Goal: Complete application form: Complete application form

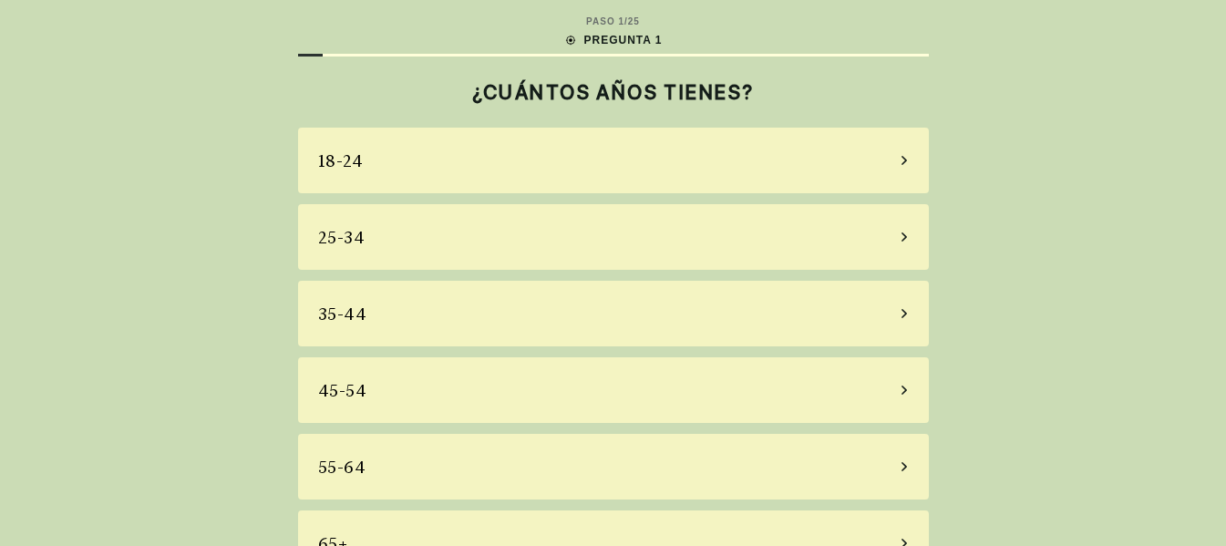
click at [906, 386] on icon at bounding box center [904, 390] width 9 height 16
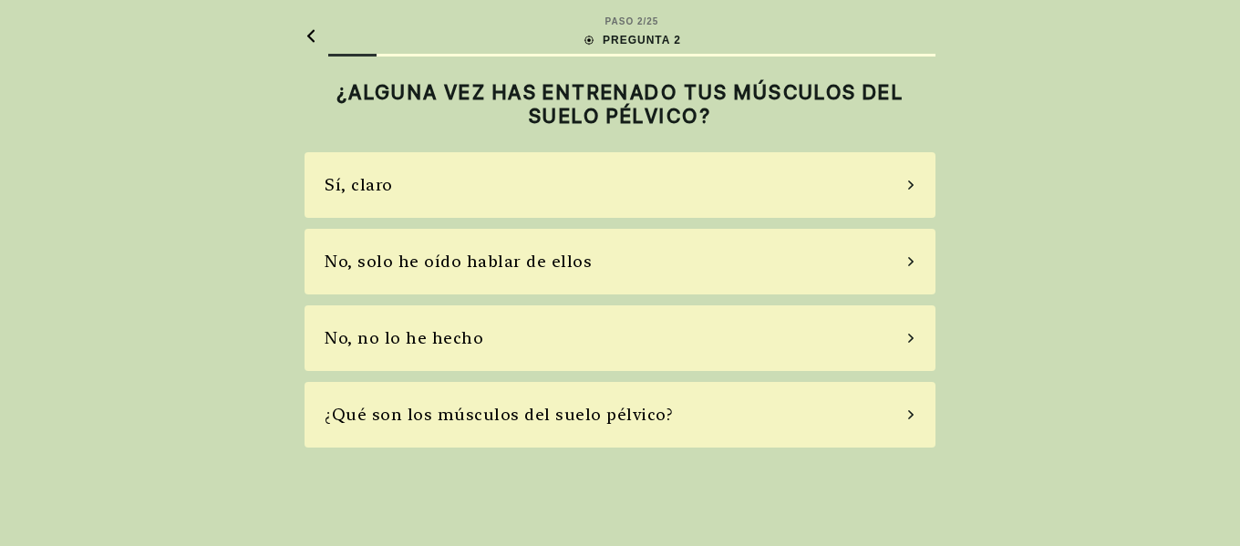
click at [910, 252] on div "No, solo he oído hablar de ellos" at bounding box center [619, 262] width 631 height 66
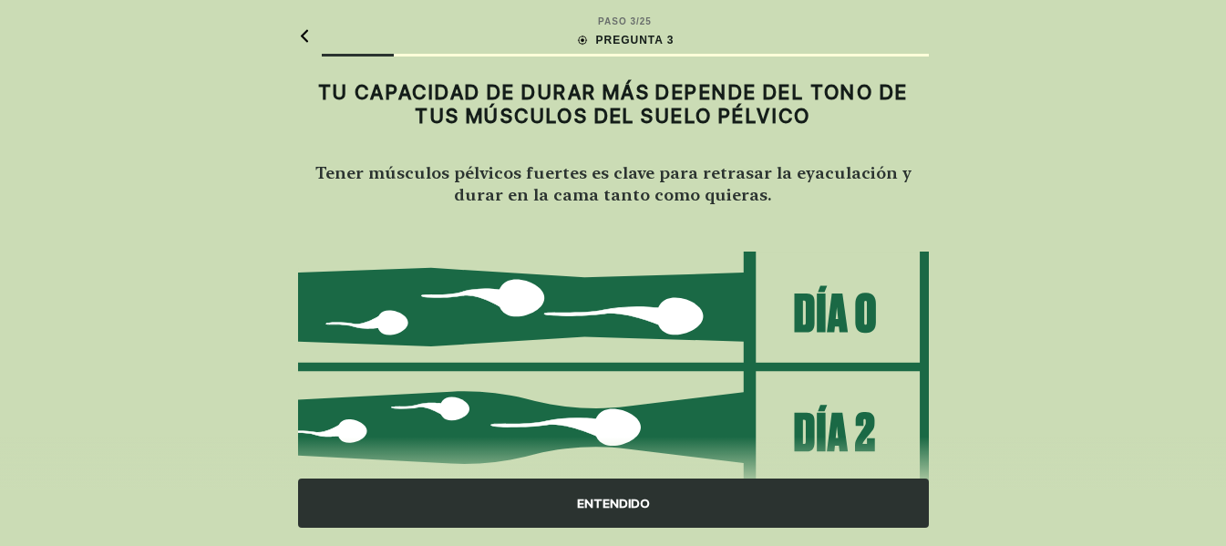
click at [638, 489] on div "ENTENDIDO" at bounding box center [613, 503] width 631 height 49
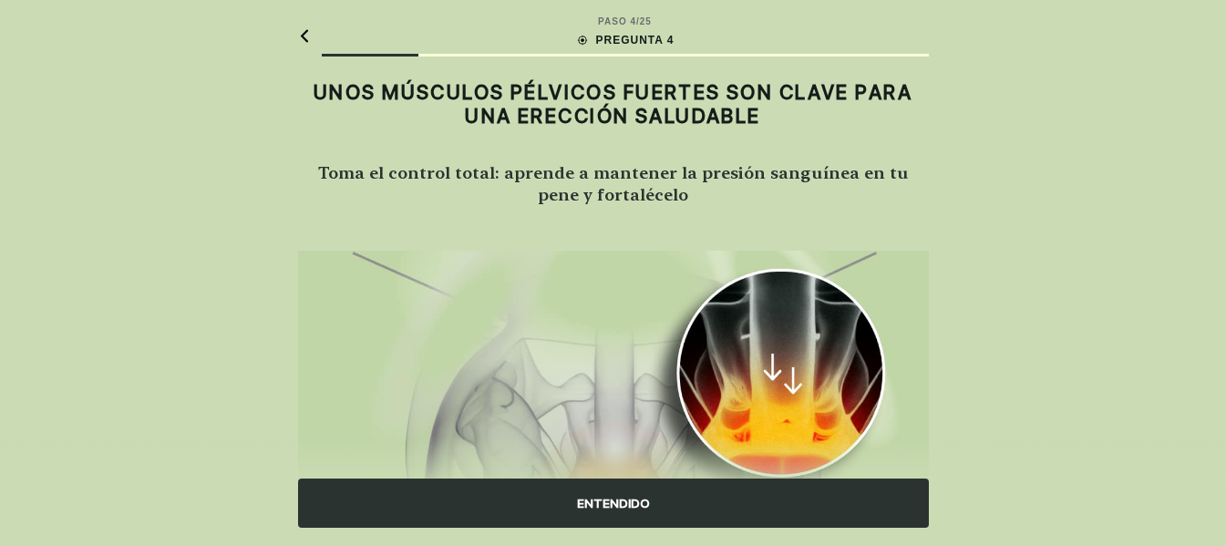
click at [636, 500] on div "ENTENDIDO" at bounding box center [613, 503] width 631 height 49
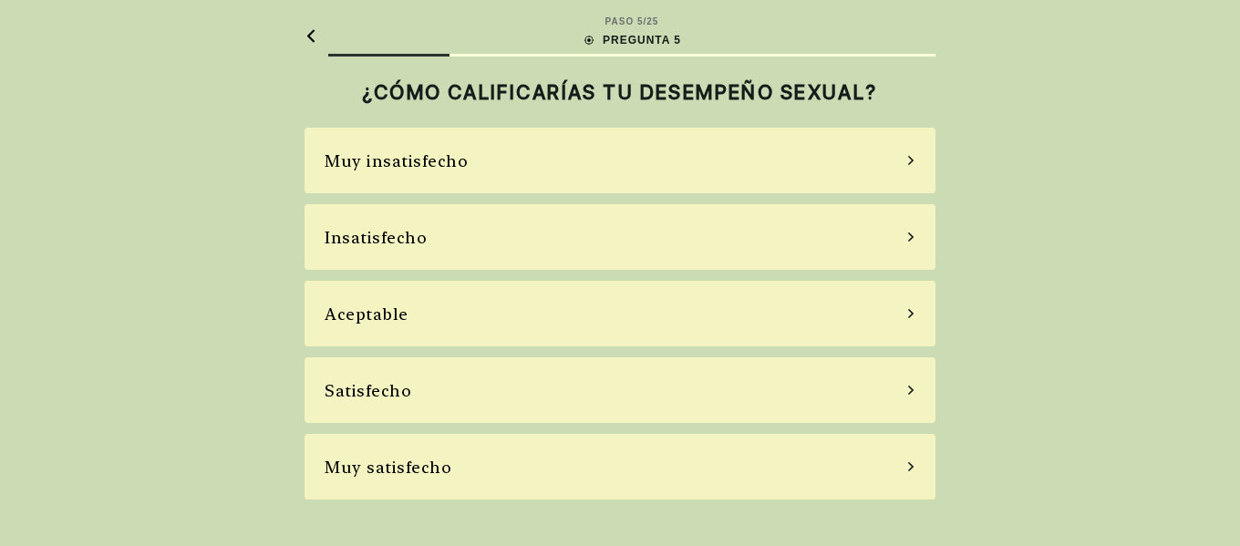
click at [914, 161] on icon at bounding box center [910, 160] width 9 height 16
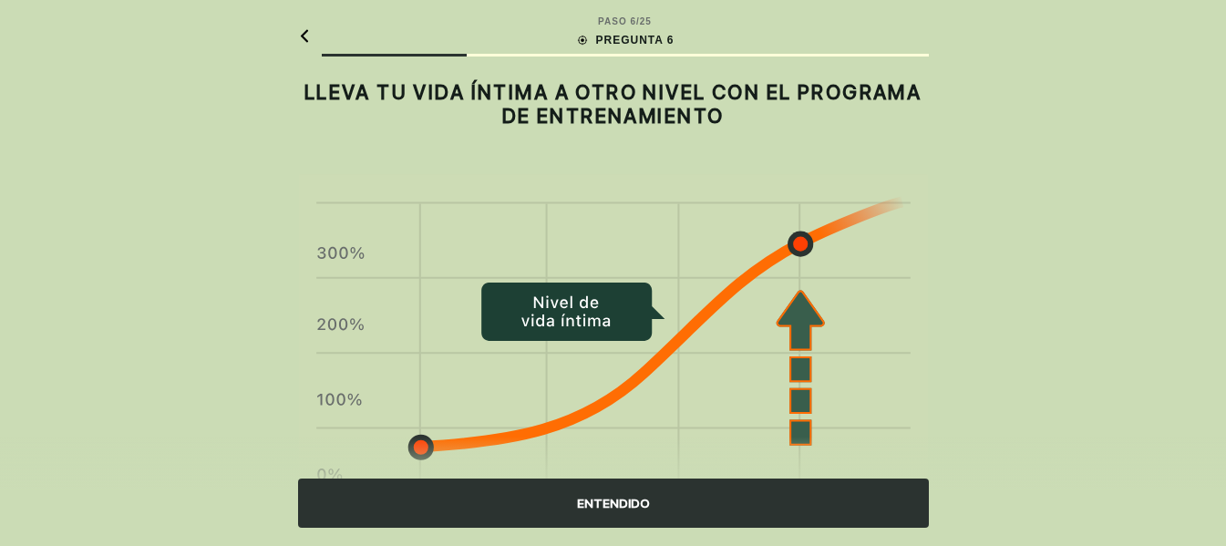
click at [644, 492] on div "ENTENDIDO" at bounding box center [613, 503] width 631 height 49
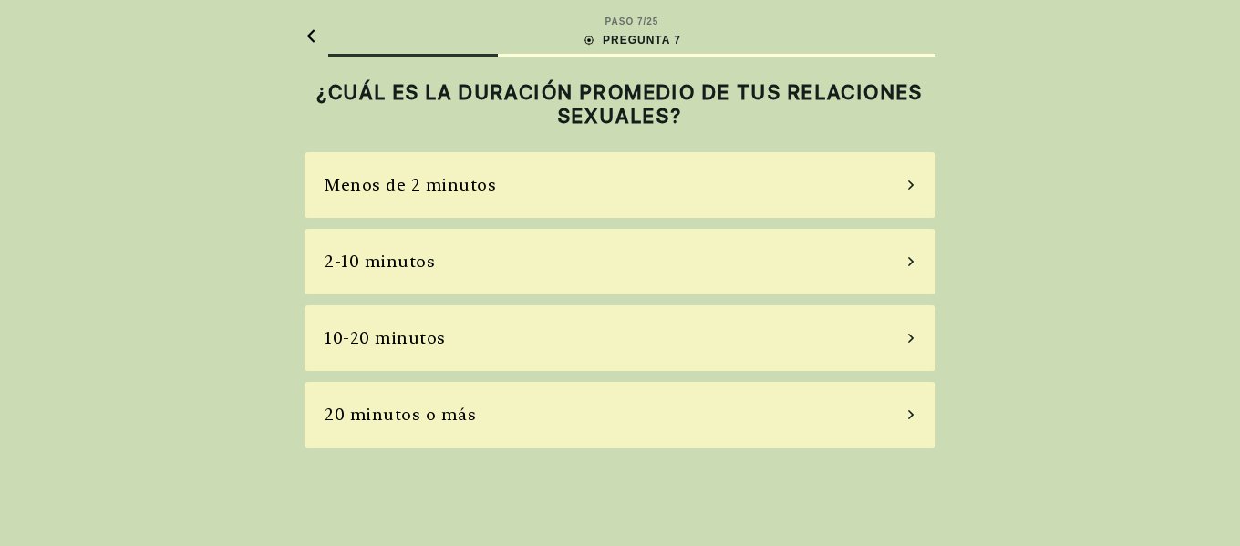
click at [909, 184] on icon at bounding box center [910, 185] width 9 height 16
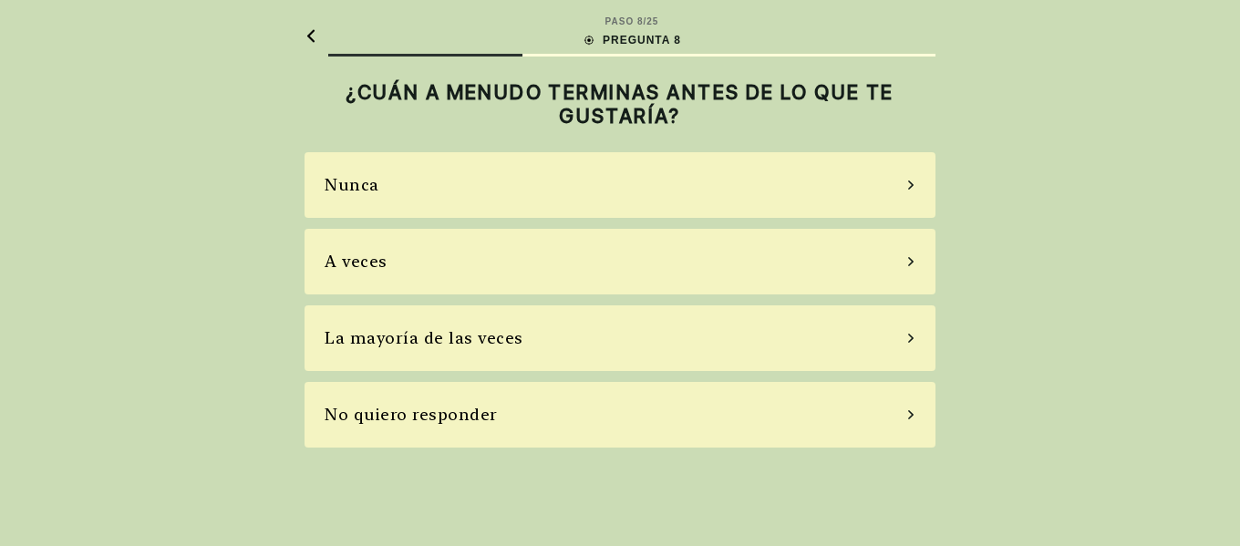
click at [907, 343] on div "La mayoría de las veces" at bounding box center [619, 338] width 631 height 66
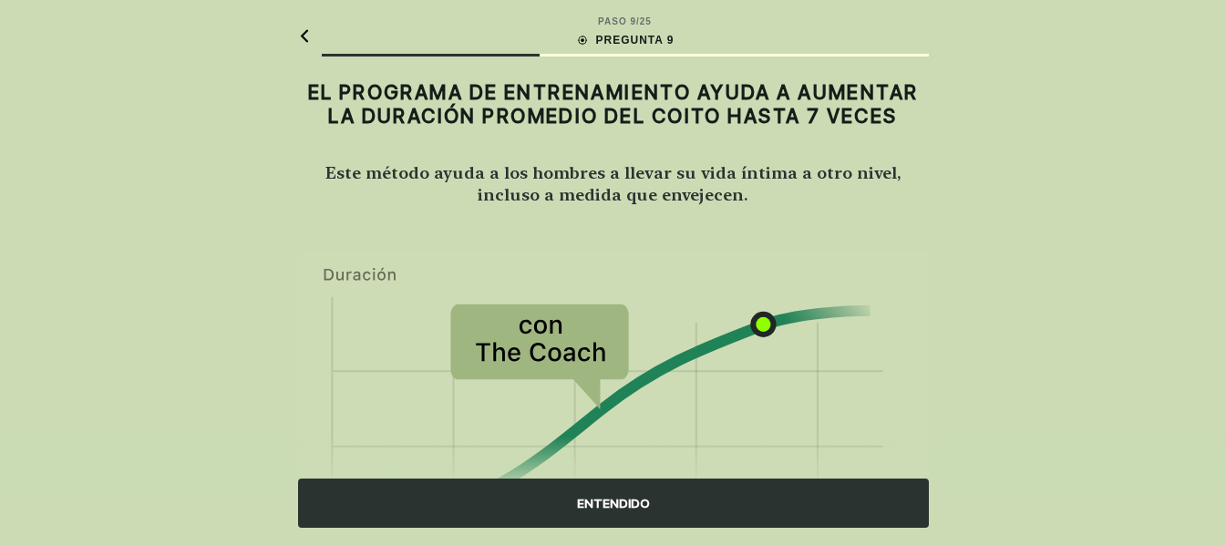
click at [660, 510] on div "ENTENDIDO" at bounding box center [613, 503] width 631 height 49
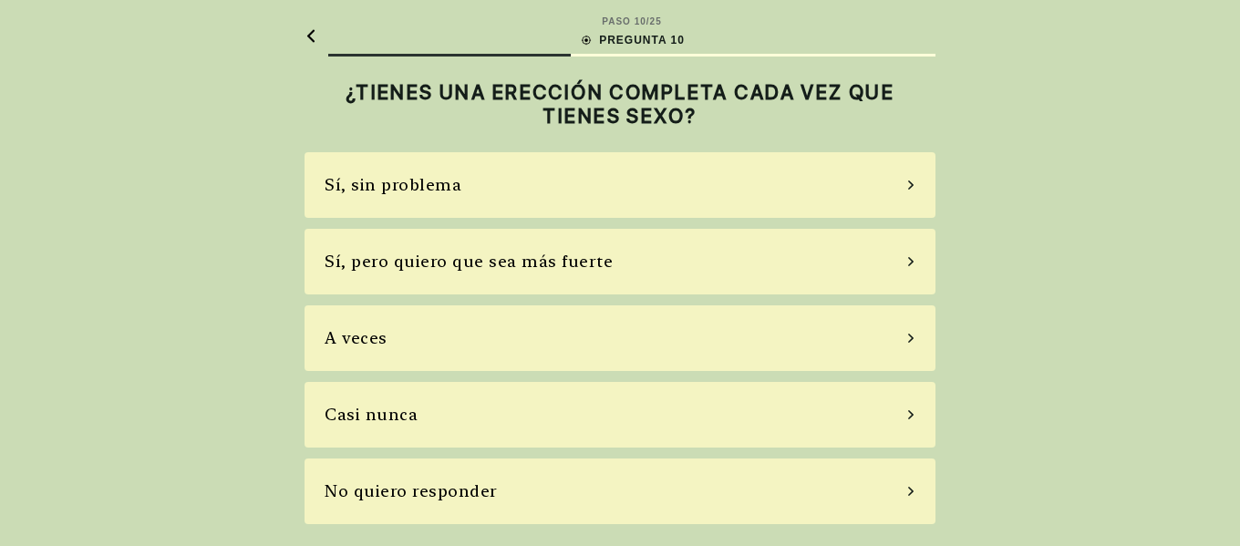
click at [912, 348] on div "A veces" at bounding box center [619, 338] width 631 height 66
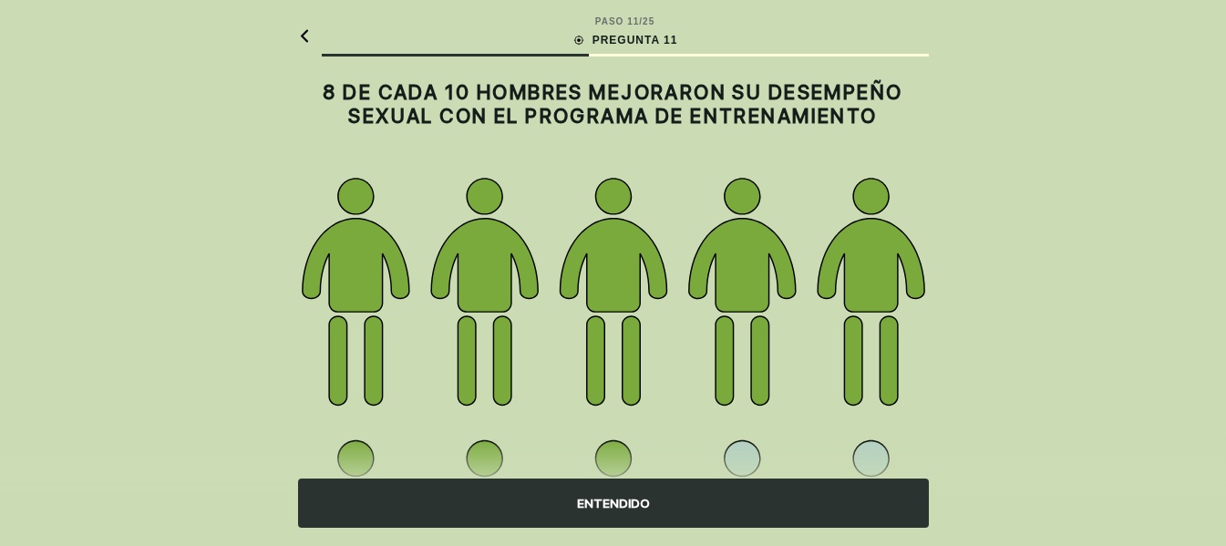
click at [706, 511] on div "ENTENDIDO" at bounding box center [613, 503] width 631 height 49
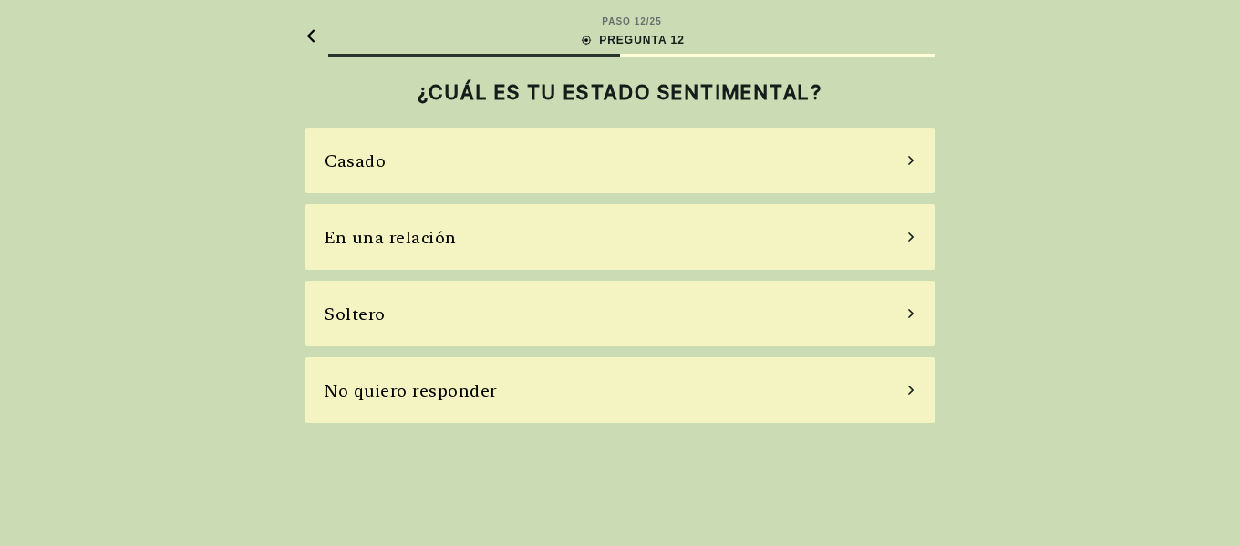
click at [902, 159] on div "Casado" at bounding box center [619, 161] width 631 height 66
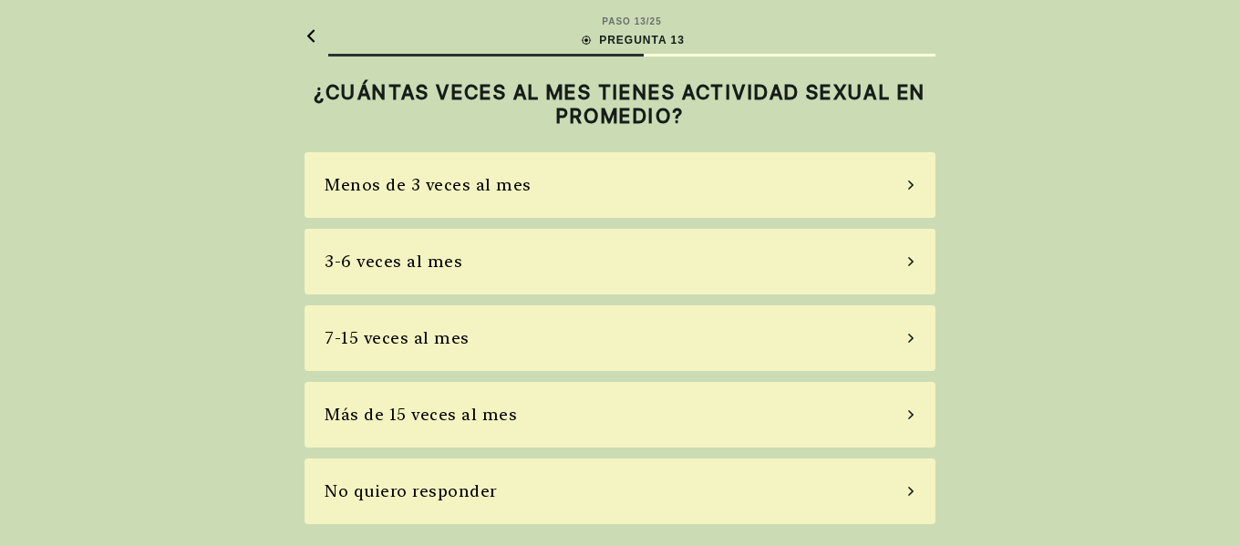
click at [910, 181] on icon at bounding box center [910, 184] width 5 height 9
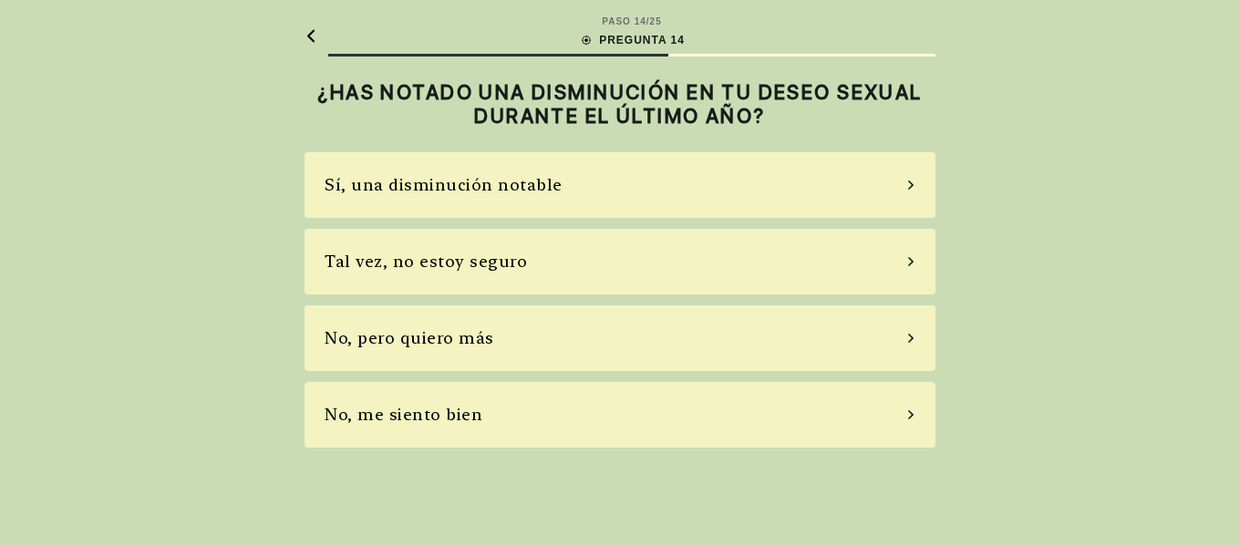
click at [910, 422] on div "No, me siento bien" at bounding box center [619, 415] width 631 height 66
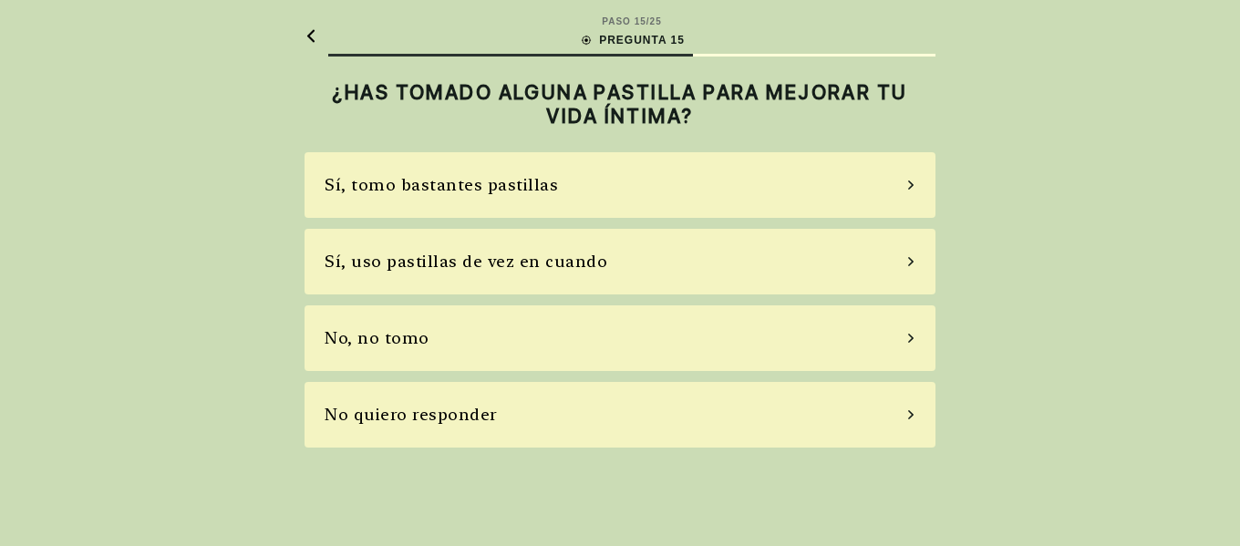
click at [908, 267] on div "Sí, uso pastillas de vez en cuando" at bounding box center [619, 262] width 631 height 66
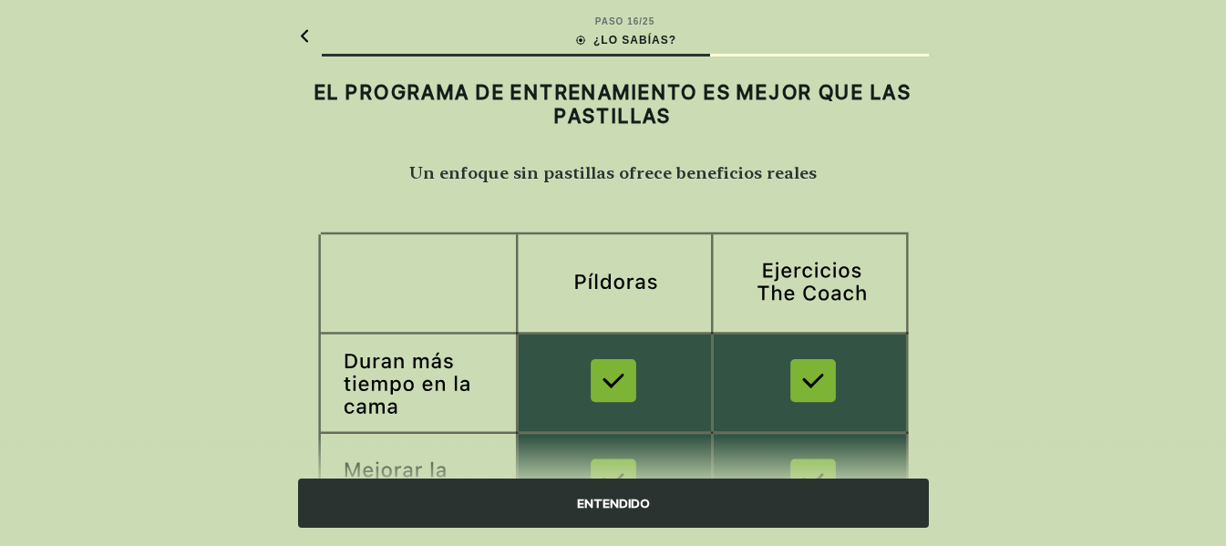
click at [719, 500] on div "ENTENDIDO" at bounding box center [613, 503] width 631 height 49
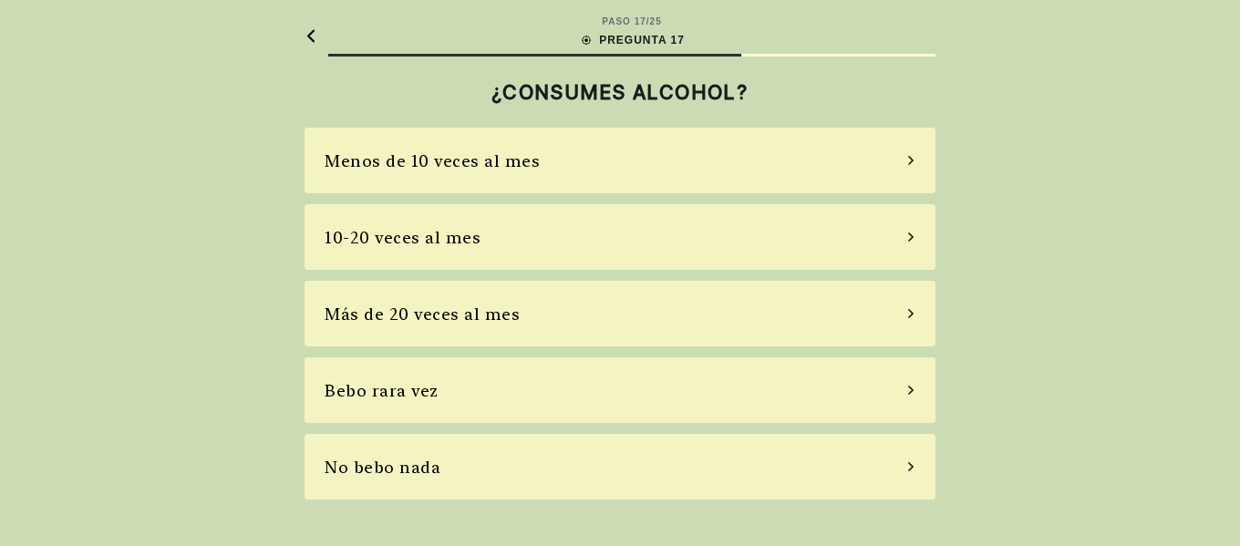
click at [907, 388] on icon at bounding box center [910, 390] width 9 height 16
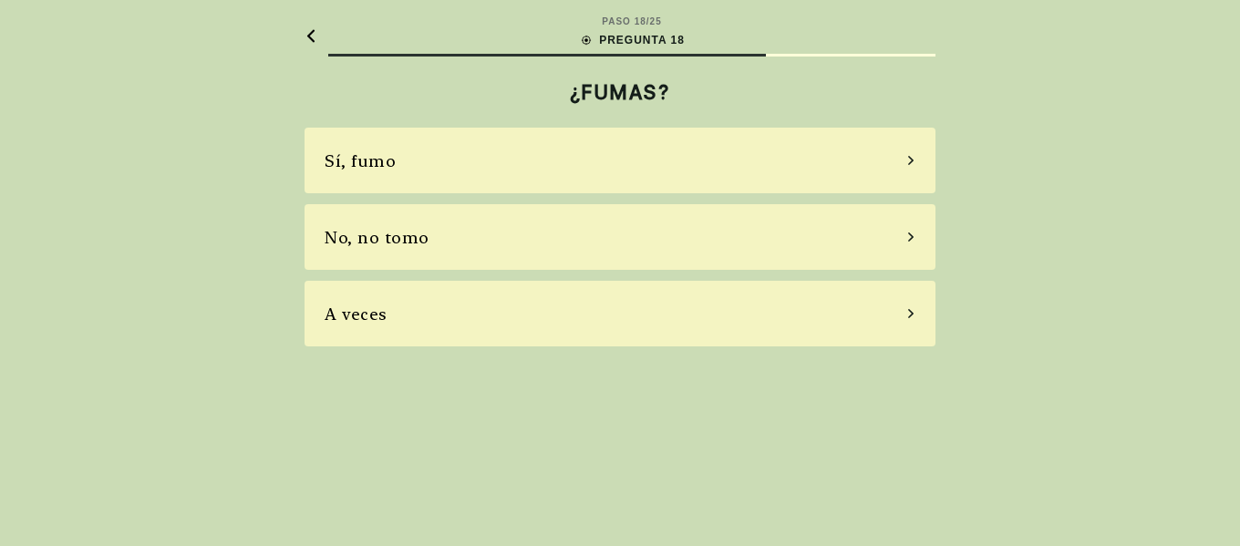
click at [912, 232] on div "No, no tomo" at bounding box center [619, 237] width 631 height 66
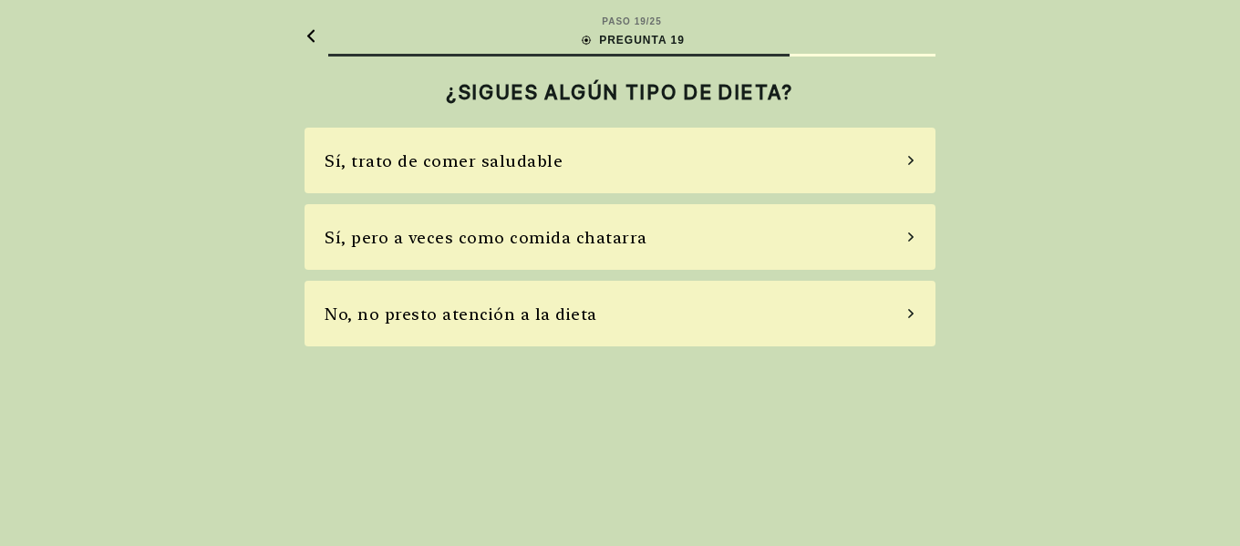
click at [912, 232] on div "Sí, pero a veces como comida chatarra" at bounding box center [619, 237] width 631 height 66
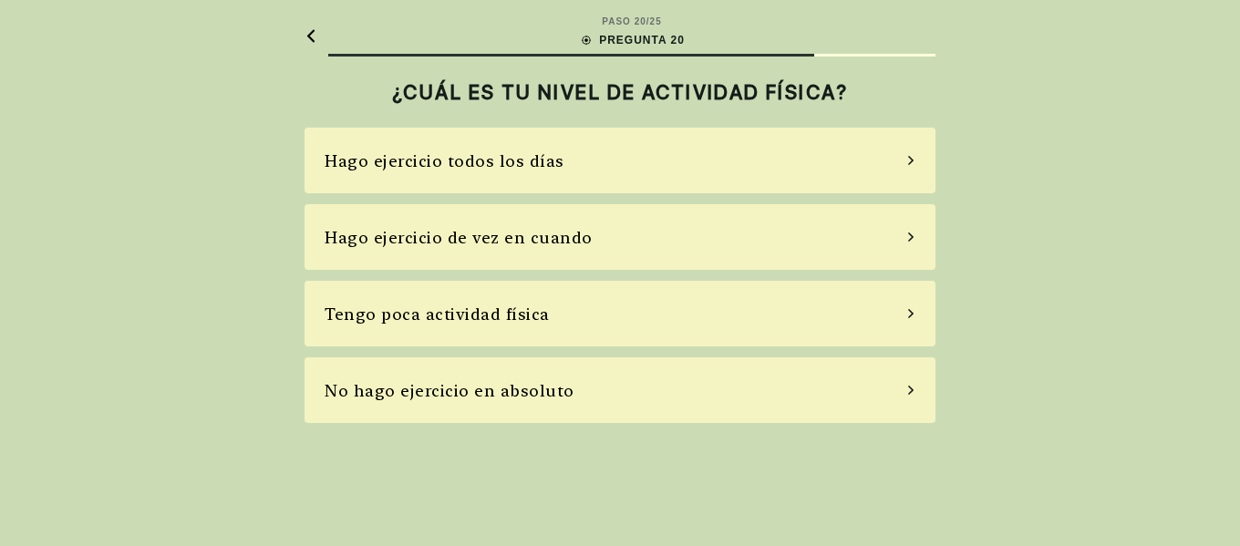
click at [910, 314] on icon at bounding box center [910, 313] width 9 height 16
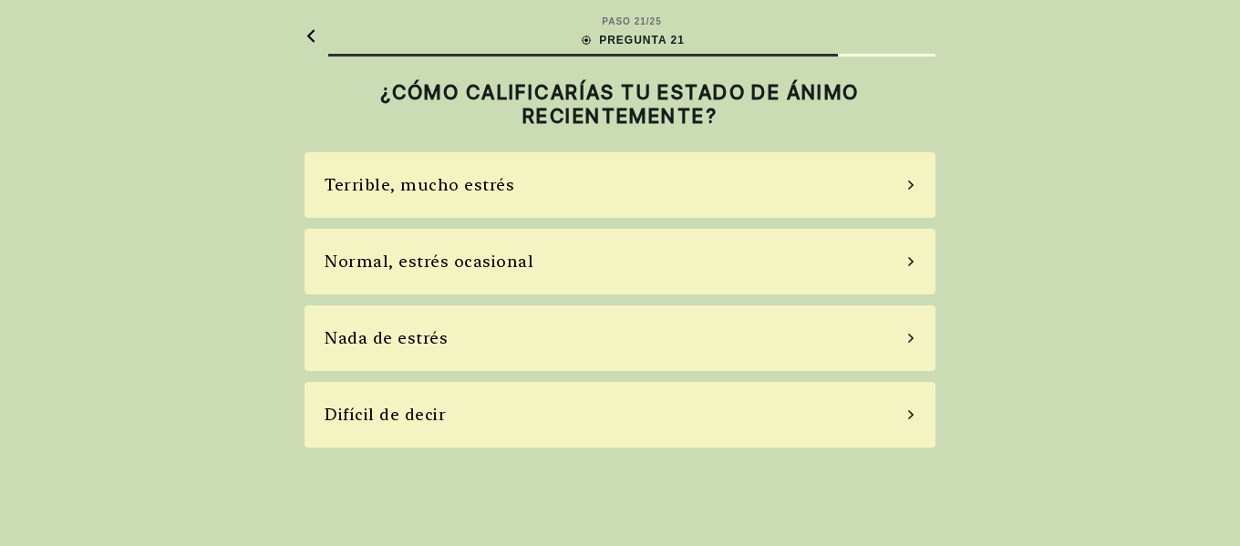
click at [909, 418] on icon at bounding box center [910, 414] width 5 height 9
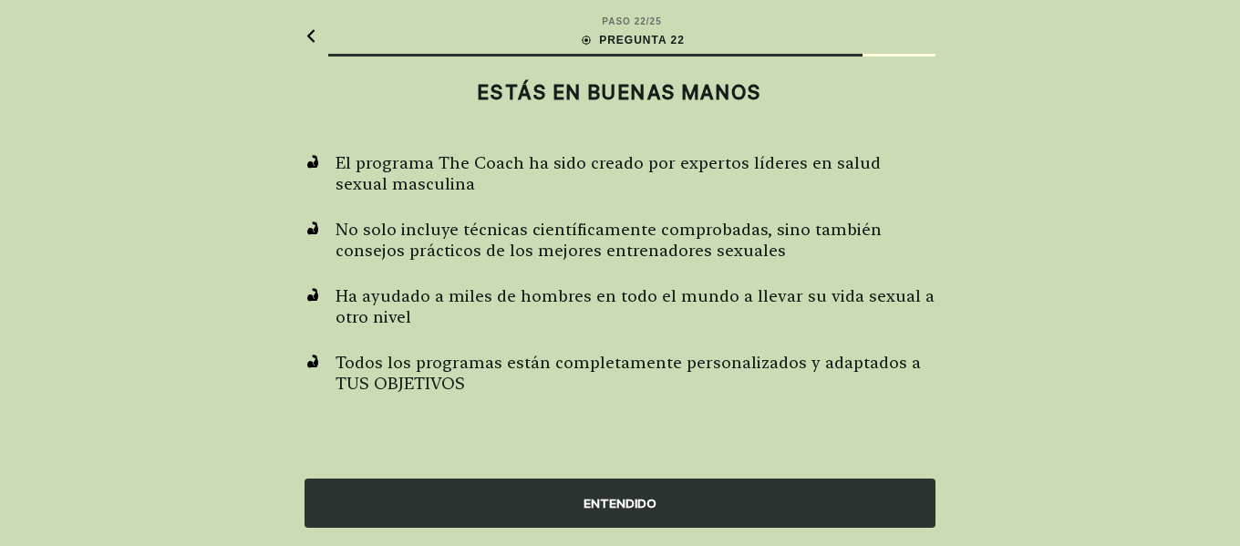
click at [746, 495] on div "ENTENDIDO" at bounding box center [619, 503] width 631 height 49
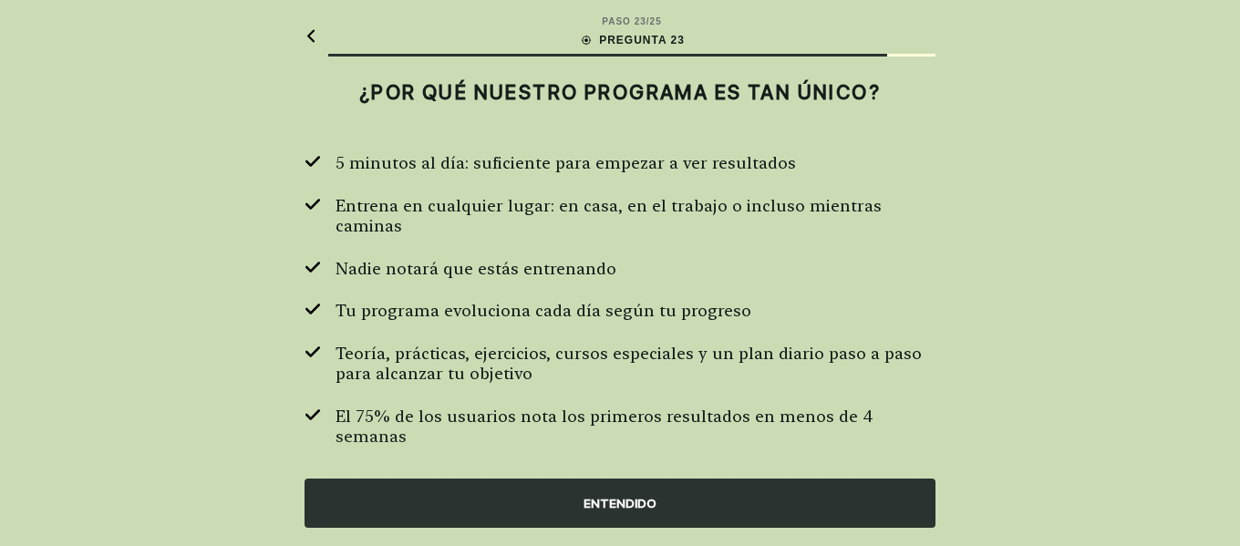
click at [746, 495] on div "ENTENDIDO" at bounding box center [619, 503] width 631 height 49
